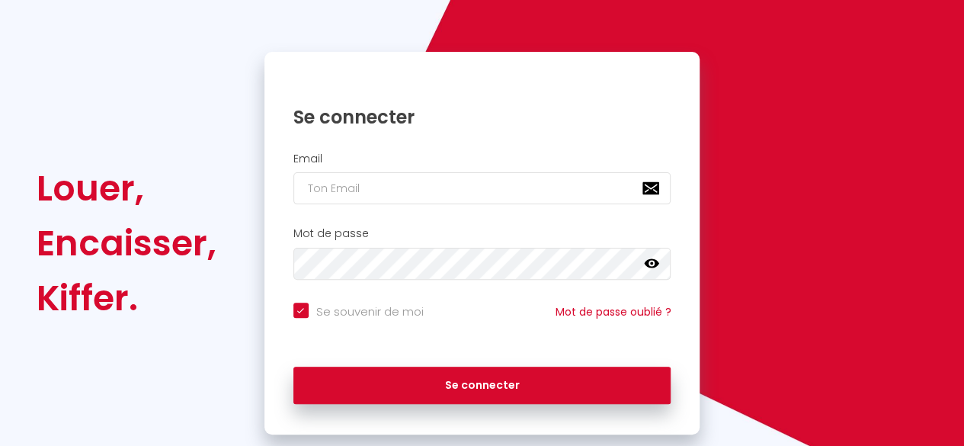
scroll to position [145, 0]
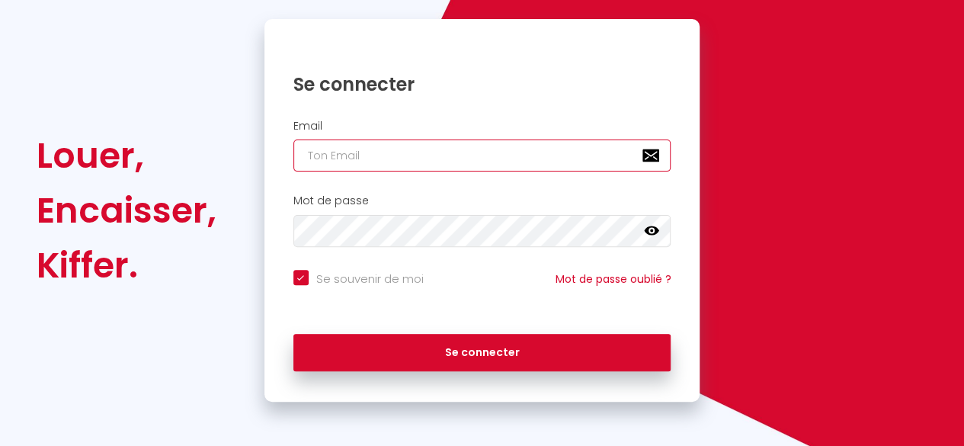
type input "[EMAIL_ADDRESS][DOMAIN_NAME]"
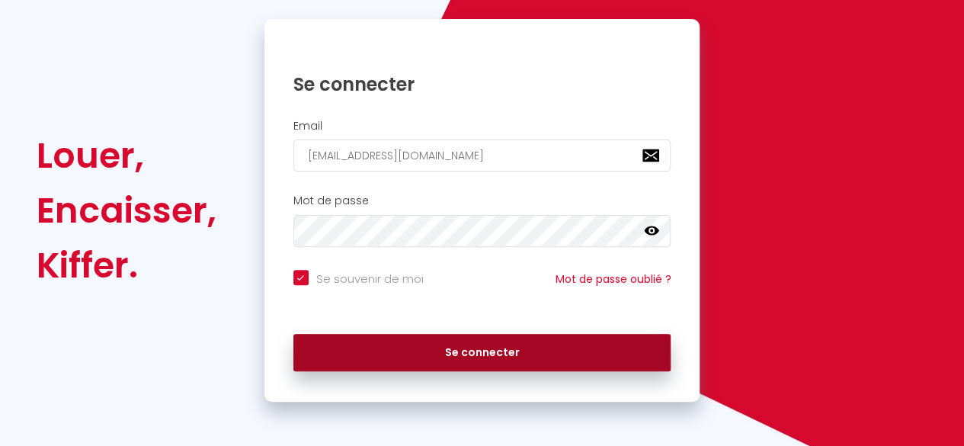
click at [521, 351] on button "Se connecter" at bounding box center [482, 353] width 378 height 38
checkbox input "true"
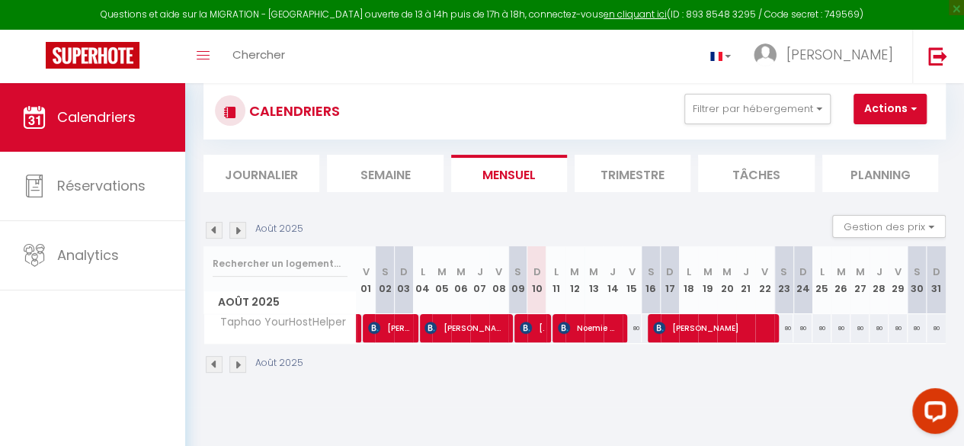
scroll to position [83, 0]
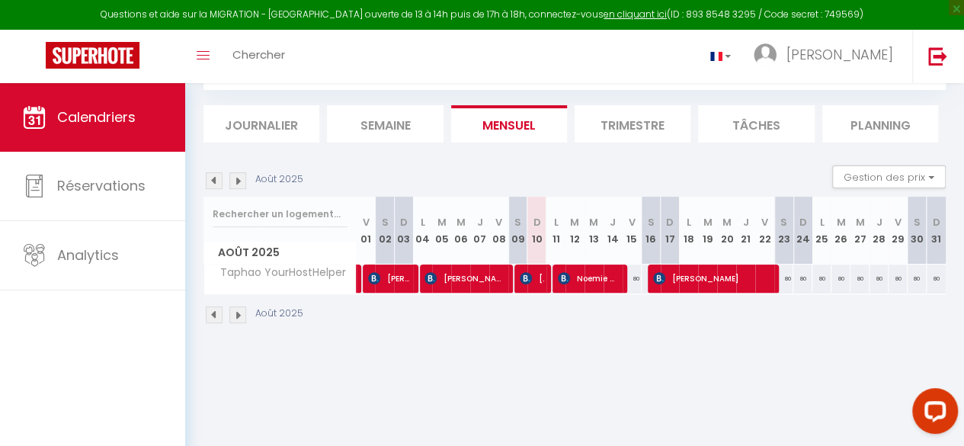
click at [640, 122] on li "Trimestre" at bounding box center [633, 123] width 116 height 37
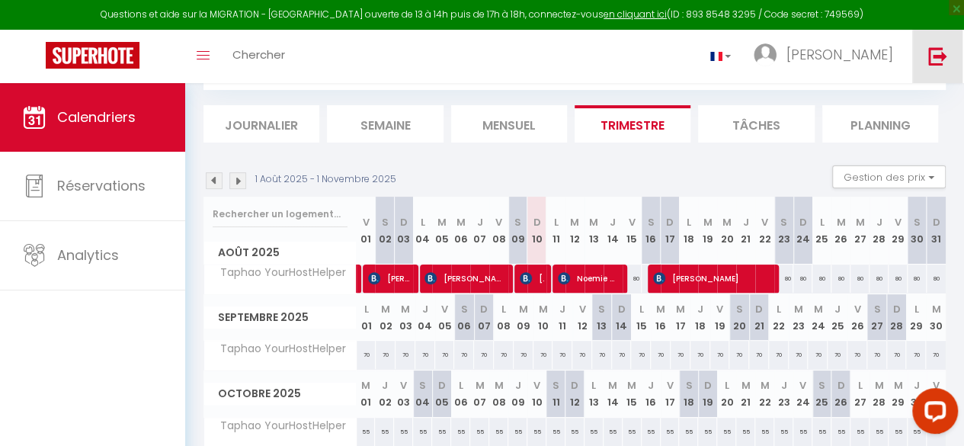
click at [947, 78] on link at bounding box center [937, 56] width 50 height 53
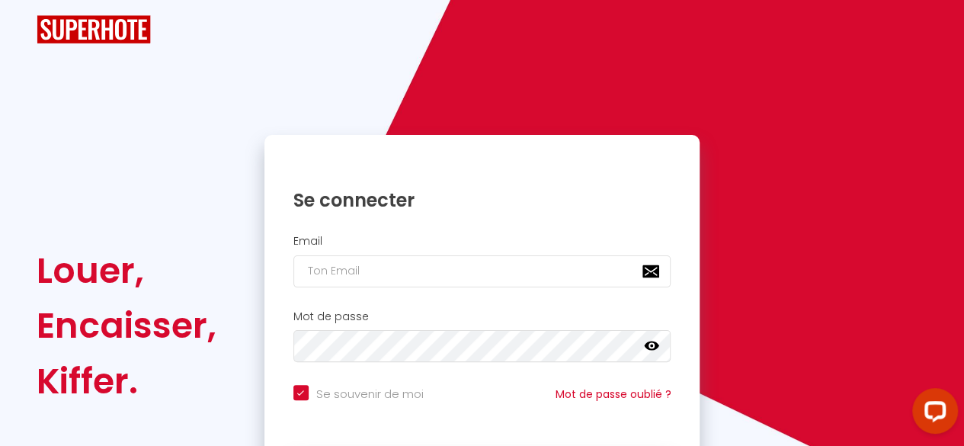
checkbox input "true"
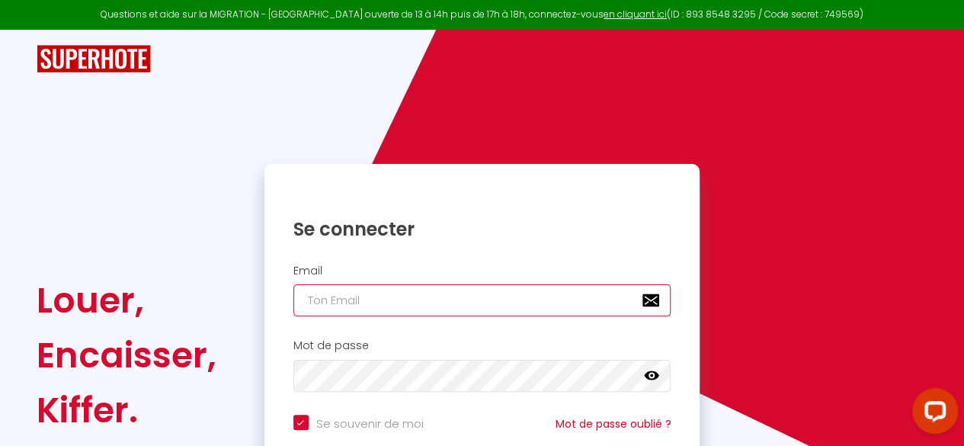
type input "[EMAIL_ADDRESS][DOMAIN_NAME]"
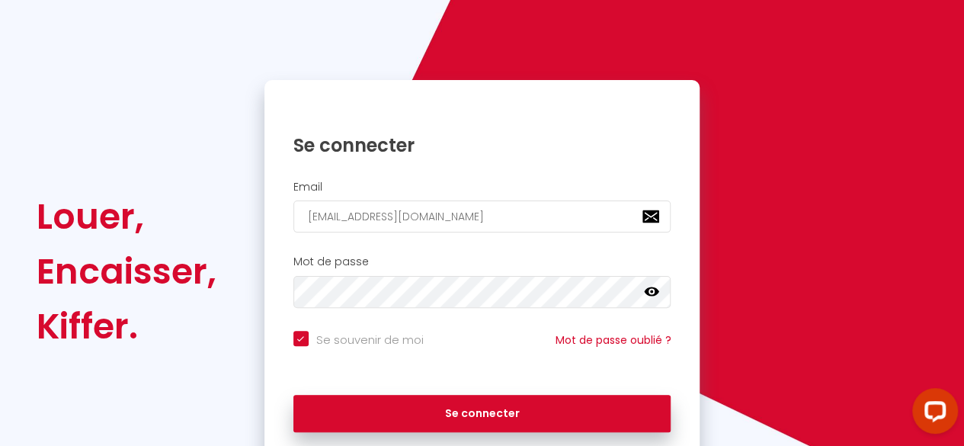
scroll to position [145, 0]
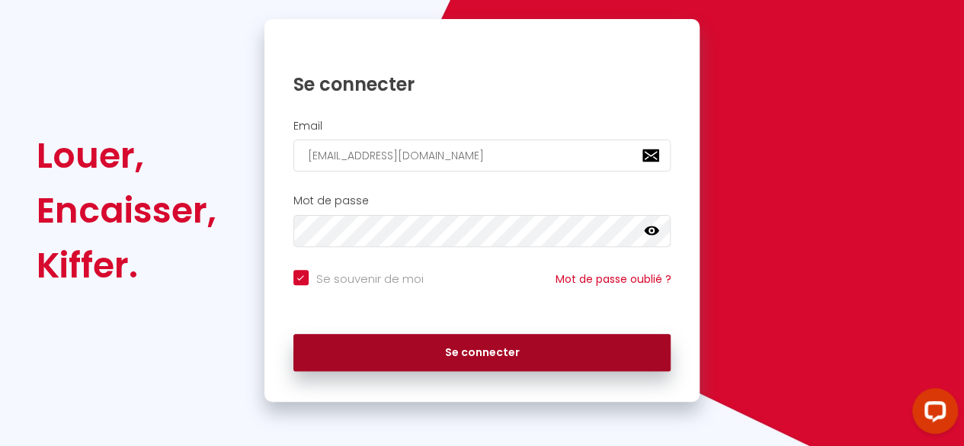
click at [531, 357] on button "Se connecter" at bounding box center [482, 353] width 378 height 38
checkbox input "true"
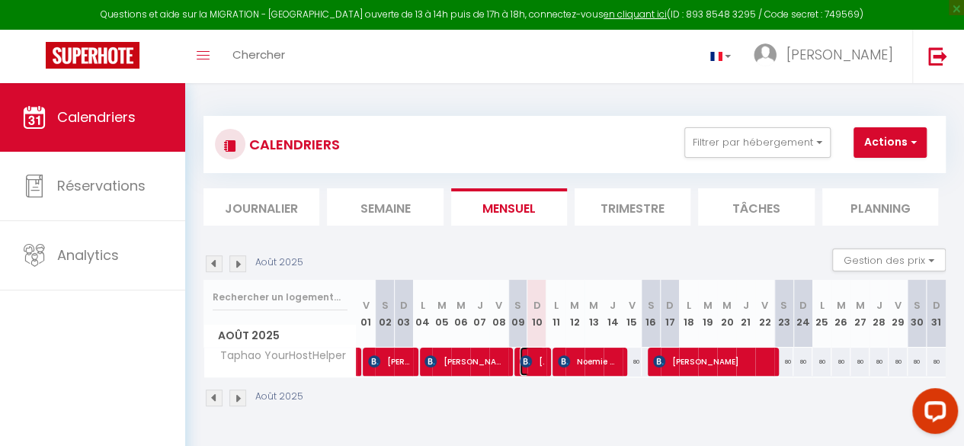
click at [526, 362] on img at bounding box center [526, 361] width 12 height 12
select select "OK"
select select "0"
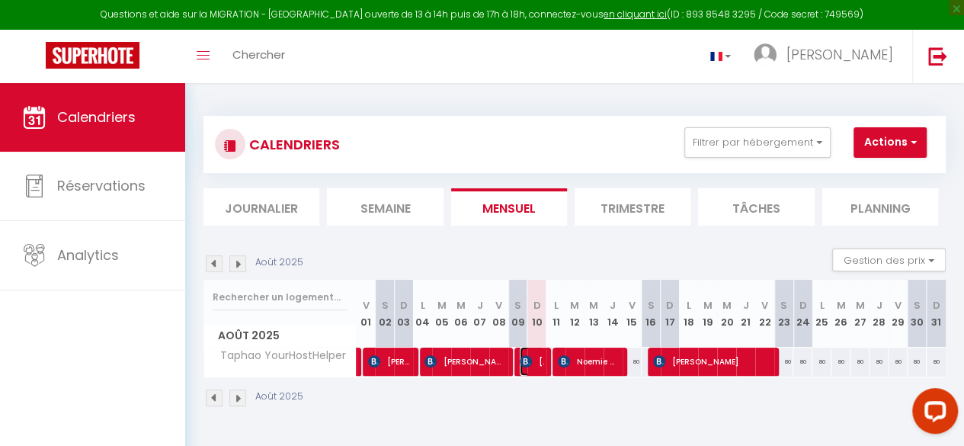
select select "1"
select select
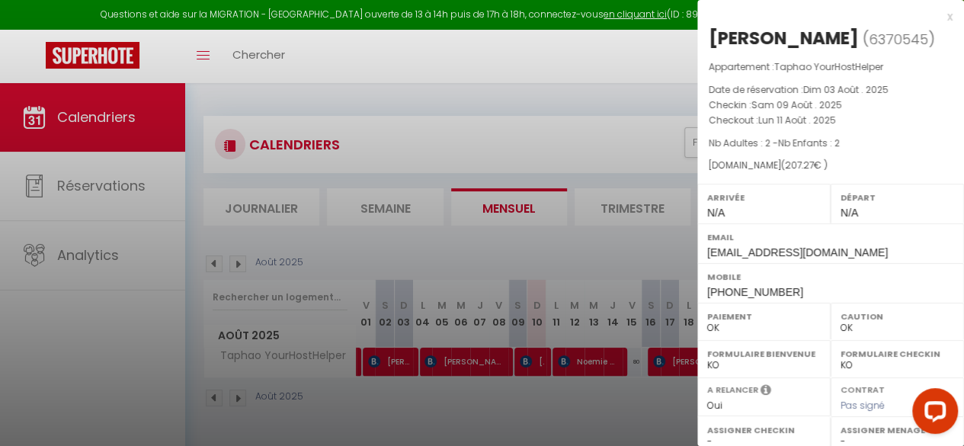
click at [939, 18] on div "x" at bounding box center [825, 17] width 255 height 18
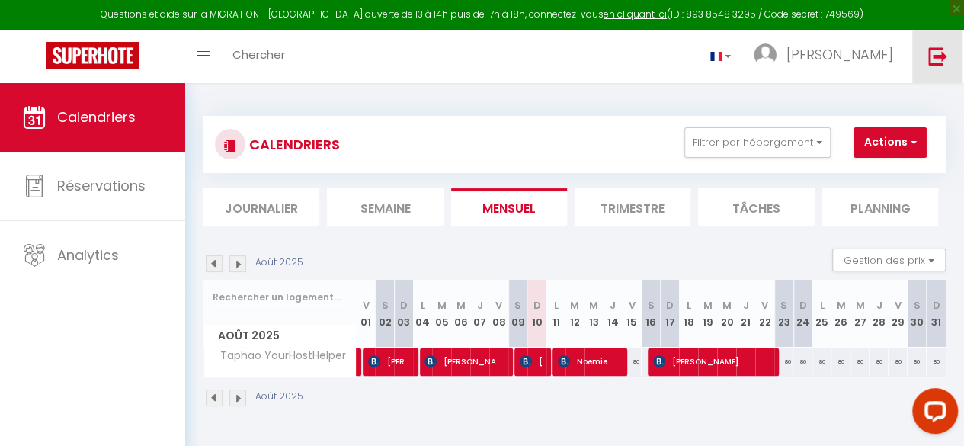
click at [944, 59] on img at bounding box center [938, 56] width 19 height 19
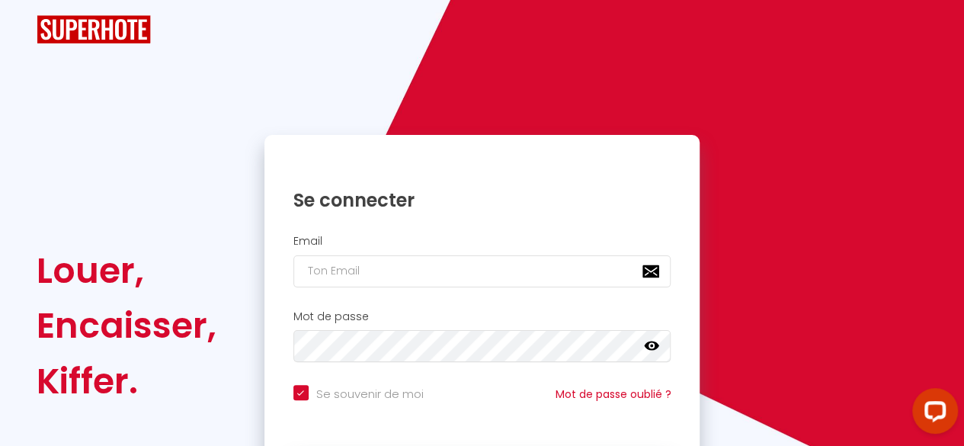
checkbox input "true"
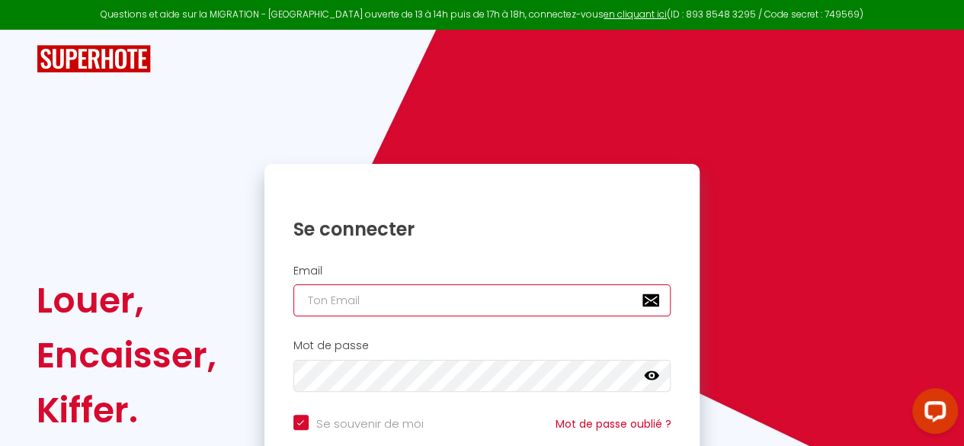
type input "[EMAIL_ADDRESS][DOMAIN_NAME]"
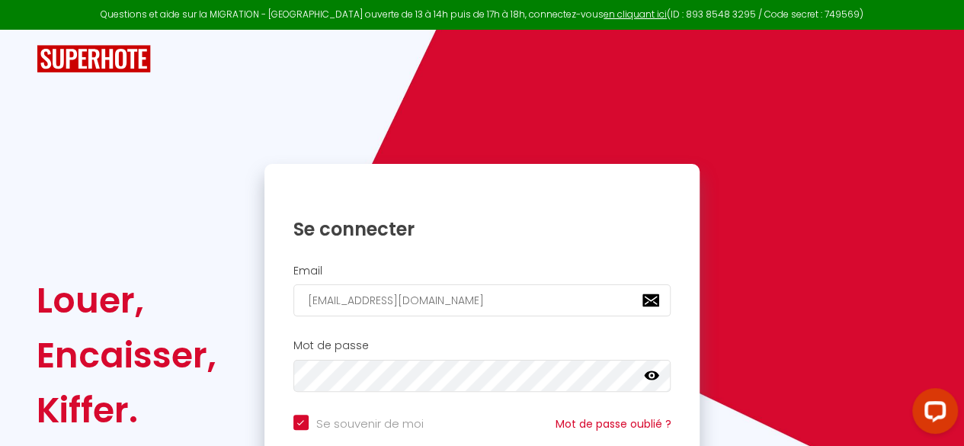
checkbox input "true"
